Goal: Navigation & Orientation: Go to known website

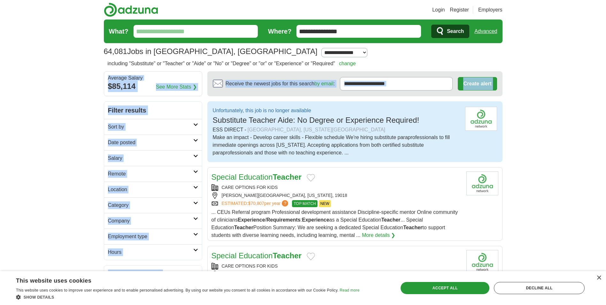
drag, startPoint x: 603, startPoint y: 76, endPoint x: 600, endPoint y: 101, distance: 25.4
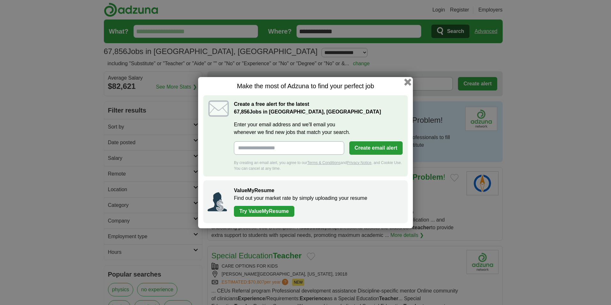
click at [408, 80] on button "button" at bounding box center [407, 81] width 7 height 7
